Goal: Check status: Check status

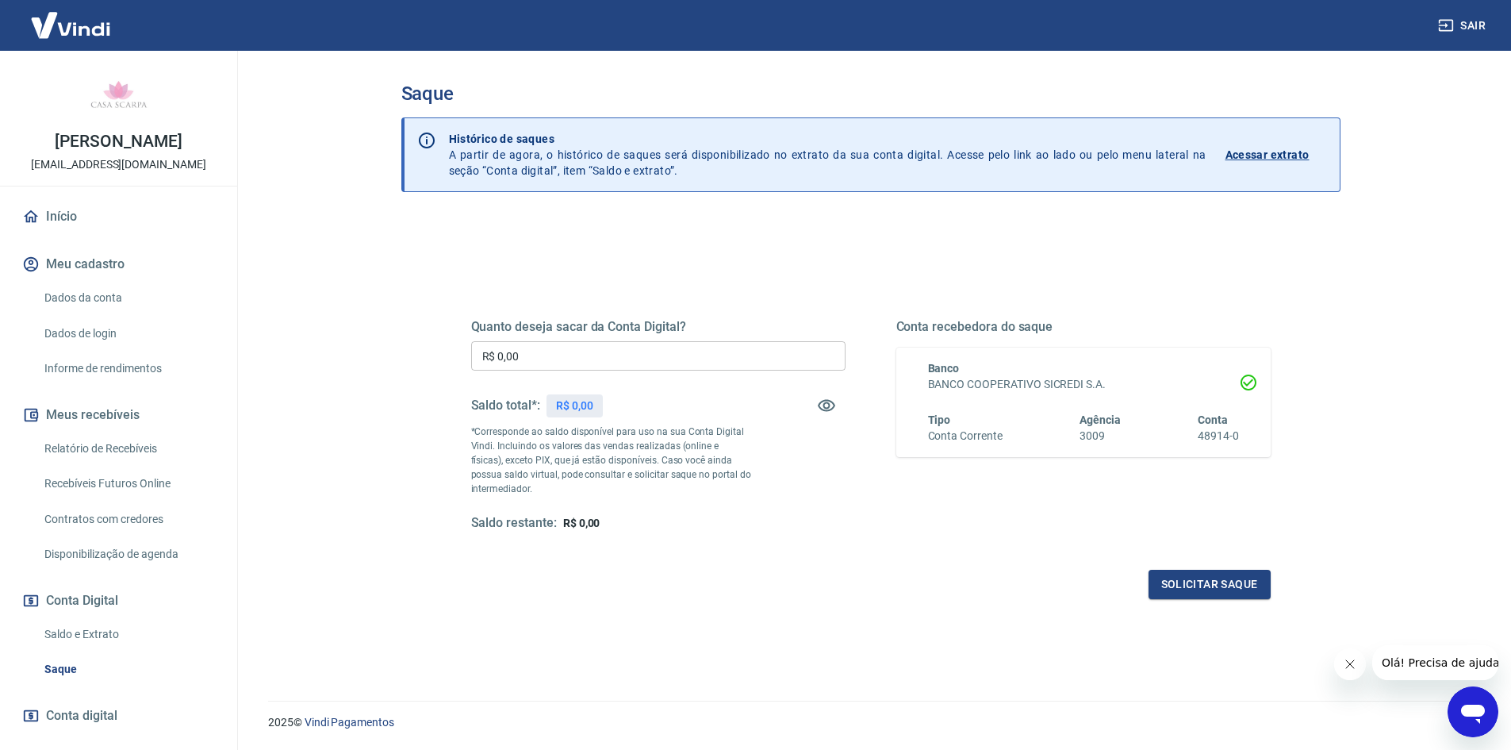
click at [155, 450] on link "Relatório de Recebíveis" at bounding box center [128, 448] width 180 height 33
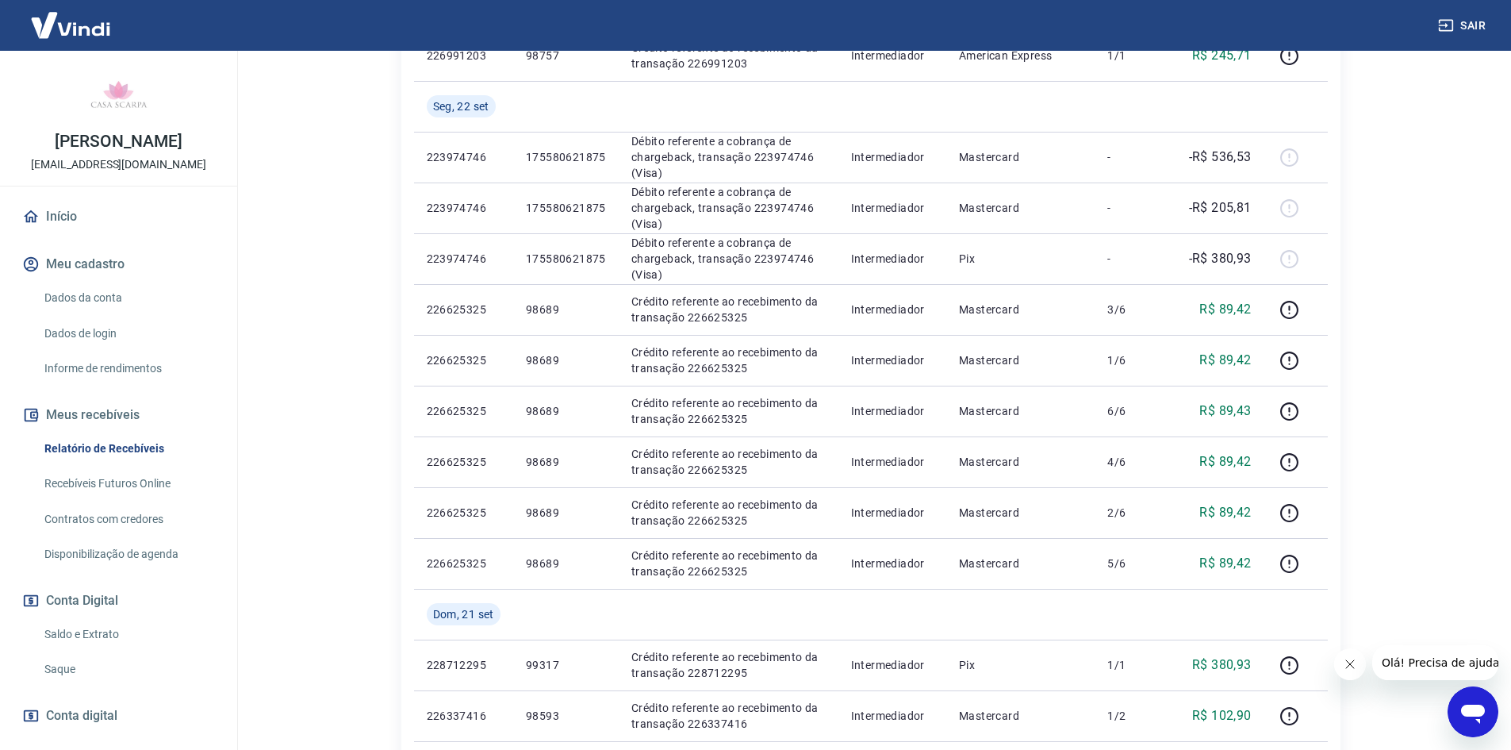
scroll to position [476, 0]
